Goal: Task Accomplishment & Management: Complete application form

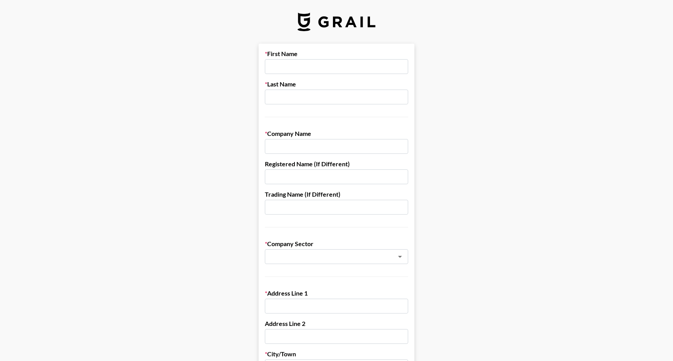
click at [297, 67] on input "text" at bounding box center [336, 66] width 143 height 15
type input "[PERSON_NAME]"
type input "The Now Agency"
click at [280, 178] on input "text" at bounding box center [336, 176] width 143 height 15
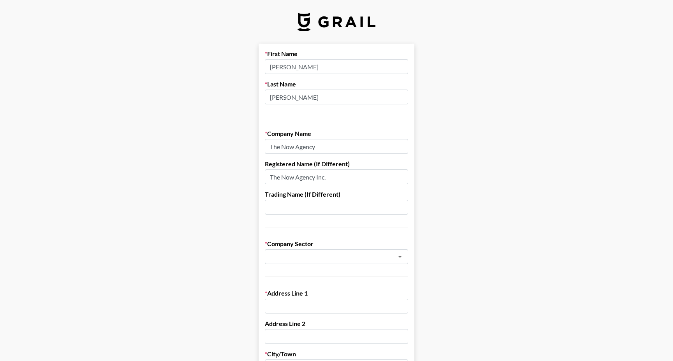
type input "The Now Agency Inc."
click at [322, 209] on input "text" at bounding box center [336, 207] width 143 height 15
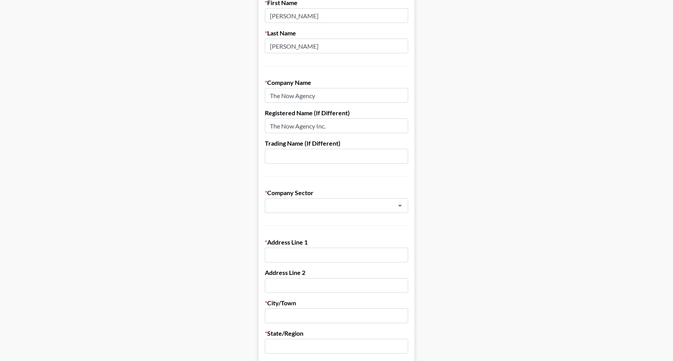
scroll to position [77, 0]
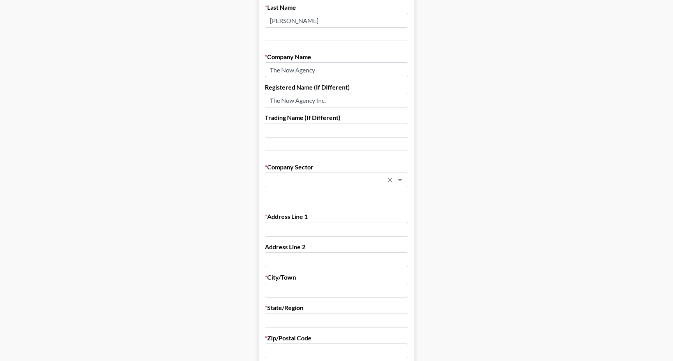
click at [289, 176] on input "text" at bounding box center [325, 180] width 113 height 9
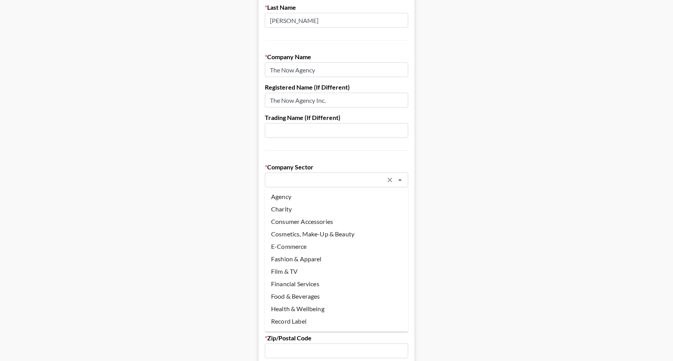
click at [298, 190] on ul "Agency Charity Consumer Accessories Cosmetics, Make-Up & Beauty E-Commerce Fash…" at bounding box center [336, 259] width 143 height 144
click at [297, 196] on li "Agency" at bounding box center [336, 196] width 143 height 12
type input "Agency"
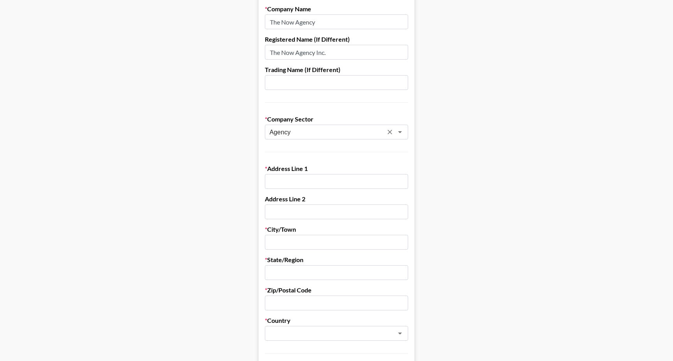
scroll to position [135, 0]
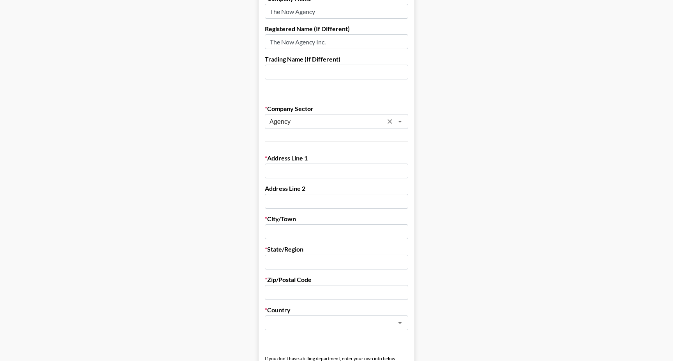
click at [306, 168] on input "text" at bounding box center [336, 170] width 143 height 15
click at [506, 126] on main "First Name [PERSON_NAME] Last Name [PERSON_NAME] Company Name The Now Agency Re…" at bounding box center [336, 245] width 660 height 672
click at [300, 172] on input "text" at bounding box center [336, 170] width 143 height 15
paste input "[STREET_ADDRESS][US_STATE]"
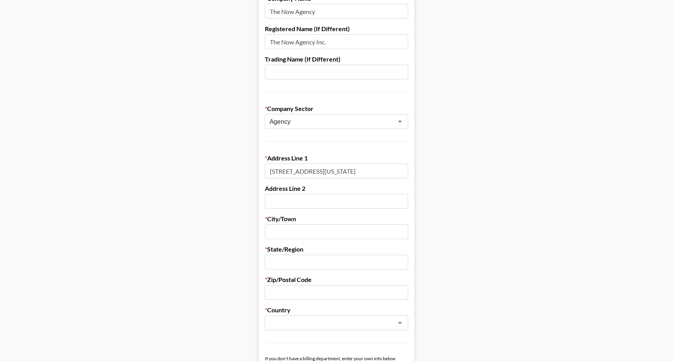
drag, startPoint x: 300, startPoint y: 169, endPoint x: 478, endPoint y: 171, distance: 178.3
click at [478, 171] on main "First Name [PERSON_NAME] Last Name [PERSON_NAME] Company Name The Now Agency Re…" at bounding box center [336, 245] width 660 height 672
type input "[STREET_ADDRESS],"
click at [286, 227] on input "text" at bounding box center [336, 231] width 143 height 15
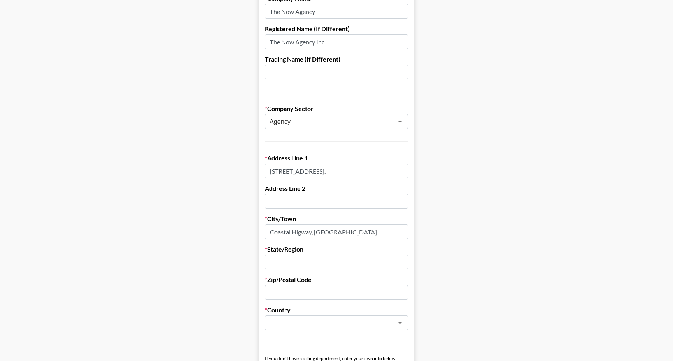
click at [300, 230] on input "Coastal Higway, [GEOGRAPHIC_DATA]" at bounding box center [336, 231] width 143 height 15
type input "Coastal Highway, [GEOGRAPHIC_DATA]"
click at [299, 257] on input "text" at bounding box center [336, 262] width 143 height 15
type input "[US_STATE]"
click at [272, 289] on input "text" at bounding box center [336, 292] width 143 height 15
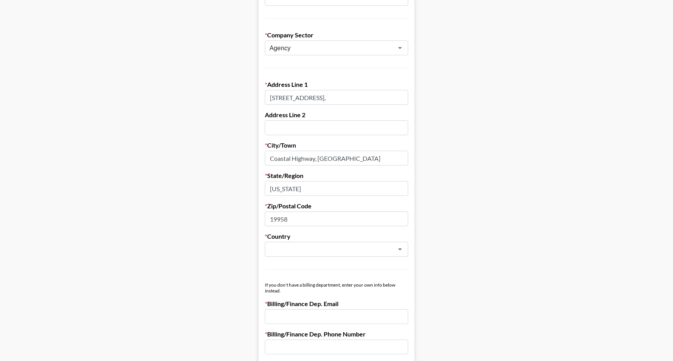
scroll to position [217, 0]
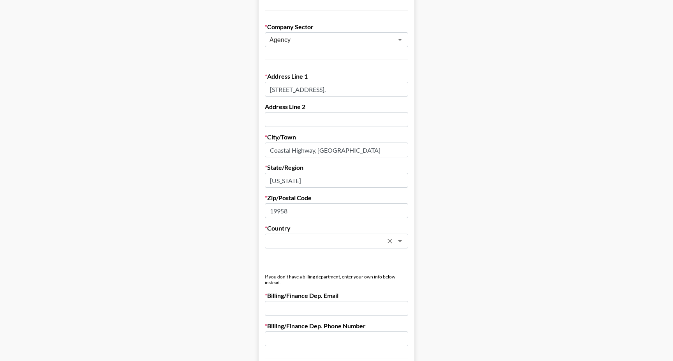
type input "19958"
click at [299, 244] on input "text" at bounding box center [325, 241] width 113 height 9
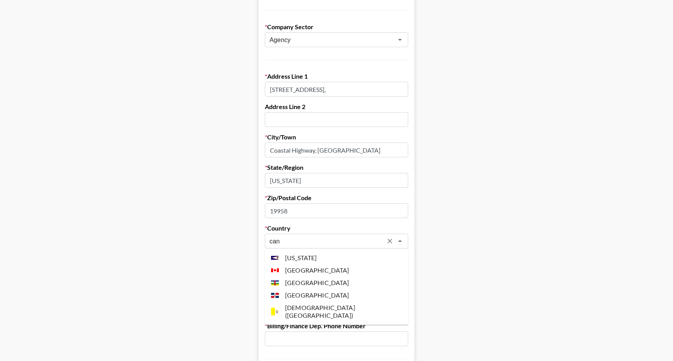
click at [313, 269] on li "[GEOGRAPHIC_DATA]" at bounding box center [336, 270] width 143 height 12
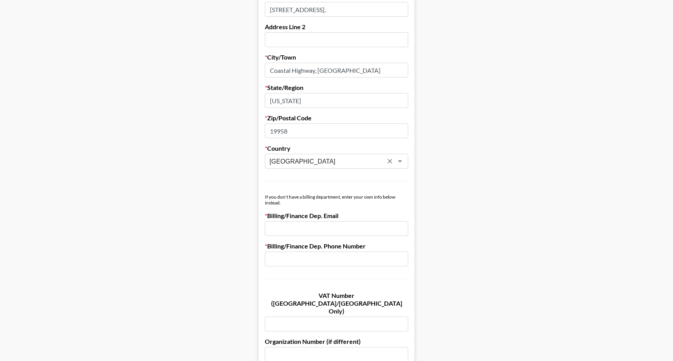
scroll to position [318, 0]
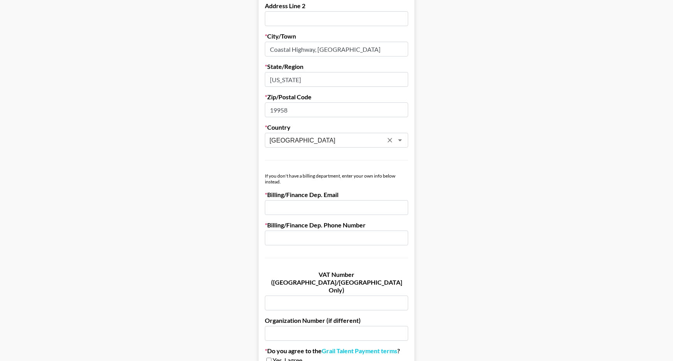
type input "[GEOGRAPHIC_DATA]"
click at [300, 209] on input "email" at bounding box center [336, 207] width 143 height 15
click at [278, 203] on input "email" at bounding box center [336, 207] width 143 height 15
paste input "Accounting Team <[EMAIL_ADDRESS][DOMAIN_NAME]>"
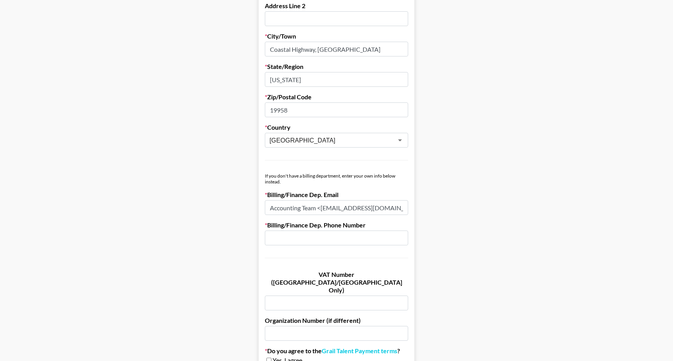
drag, startPoint x: 309, startPoint y: 207, endPoint x: 243, endPoint y: 207, distance: 65.8
click at [243, 207] on main "First Name [PERSON_NAME] Last Name [PERSON_NAME] Company Name The Now Agency Re…" at bounding box center [336, 62] width 660 height 672
click at [398, 207] on input "[EMAIL_ADDRESS][DOMAIN_NAME]>" at bounding box center [336, 207] width 143 height 15
type input "[EMAIL_ADDRESS][DOMAIN_NAME]"
click at [360, 232] on input "text" at bounding box center [336, 237] width 143 height 15
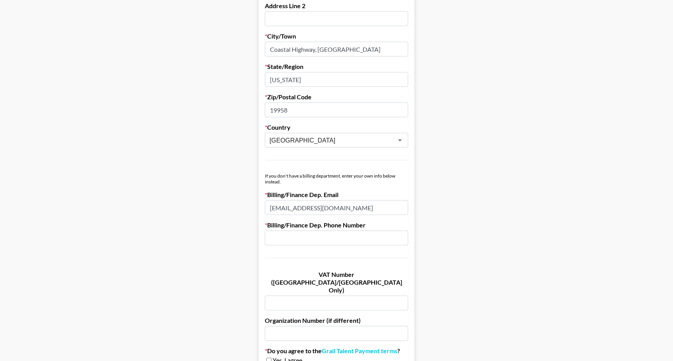
click at [344, 234] on input "text" at bounding box center [336, 237] width 143 height 15
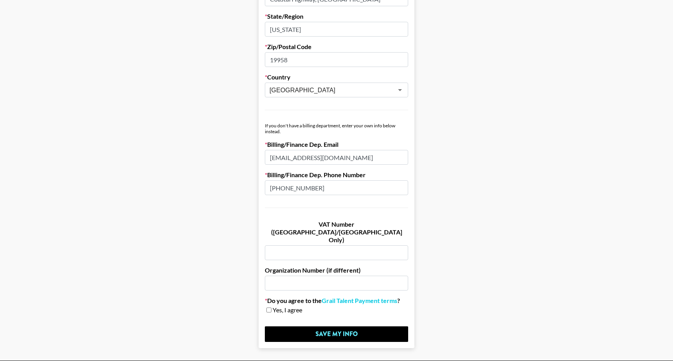
scroll to position [381, 0]
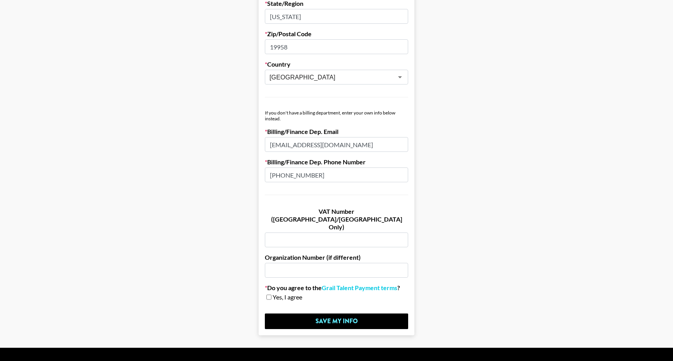
type input "[PHONE_NUMBER]"
click at [338, 232] on input "text" at bounding box center [336, 239] width 143 height 15
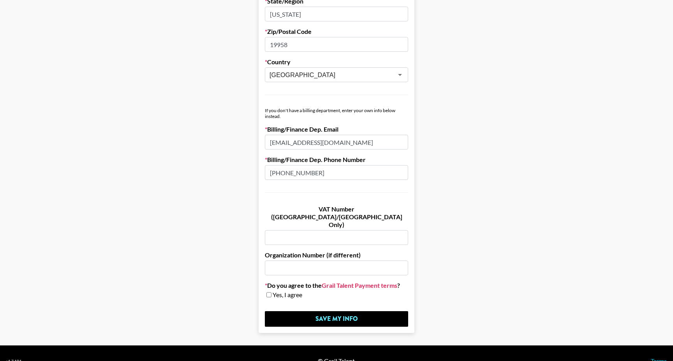
click at [351, 281] on link "Grail Talent Payment terms" at bounding box center [359, 285] width 76 height 8
click at [272, 291] on div "Yes, I agree" at bounding box center [336, 295] width 143 height 8
click at [270, 292] on input "checkbox" at bounding box center [268, 294] width 5 height 5
checkbox input "true"
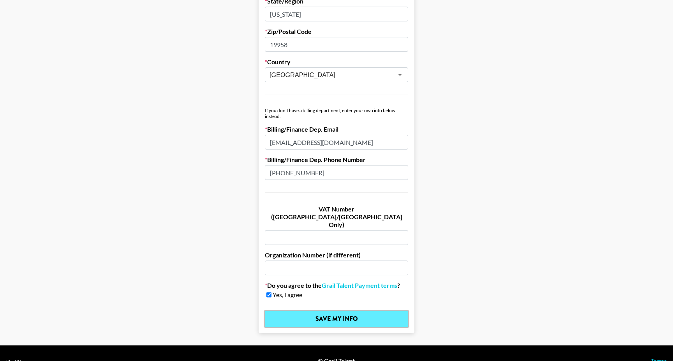
click at [299, 311] on input "Save My Info" at bounding box center [336, 319] width 143 height 16
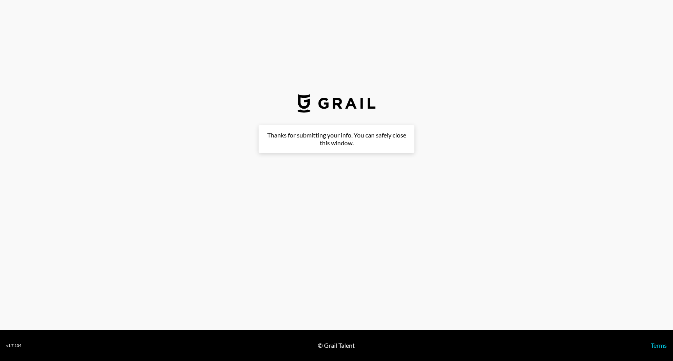
scroll to position [0, 0]
